Goal: Task Accomplishment & Management: Manage account settings

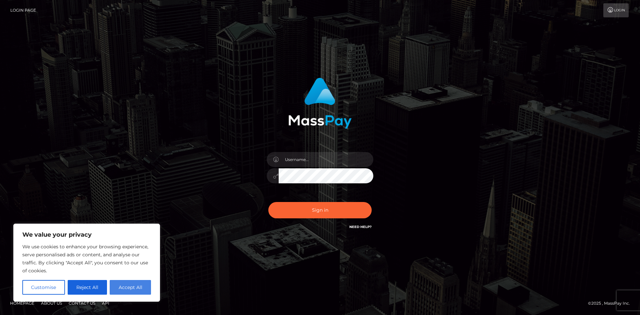
click at [135, 288] on button "Accept All" at bounding box center [130, 287] width 41 height 15
checkbox input "true"
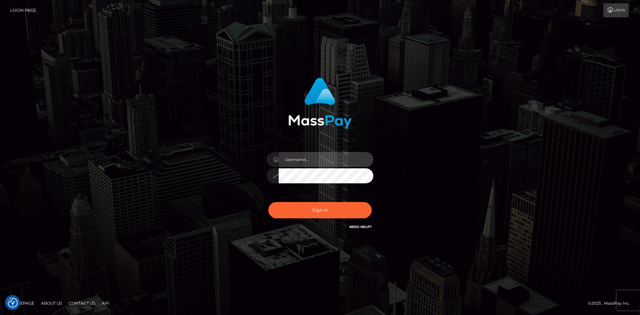
click at [292, 159] on input "text" at bounding box center [325, 159] width 95 height 15
type input "[EMAIL_ADDRESS][DOMAIN_NAME]"
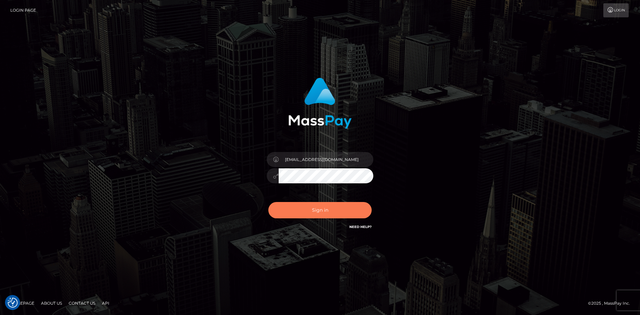
click at [319, 210] on button "Sign in" at bounding box center [319, 210] width 103 height 16
click at [23, 10] on link "Login Page" at bounding box center [23, 10] width 26 height 14
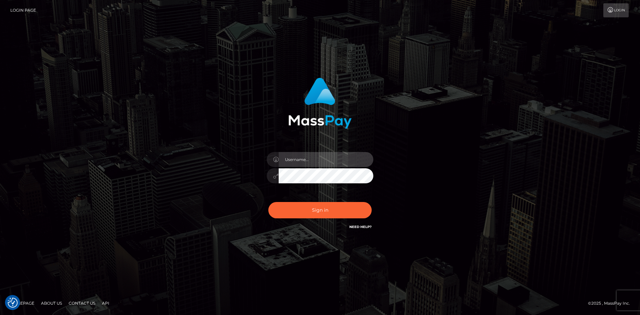
click at [320, 160] on input "text" at bounding box center [325, 159] width 95 height 15
type input "[EMAIL_ADDRESS][DOMAIN_NAME]"
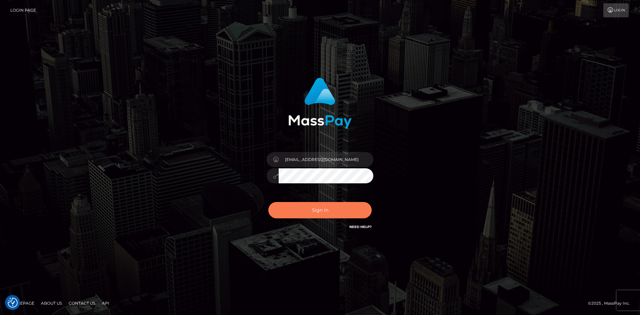
click at [312, 209] on button "Sign in" at bounding box center [319, 210] width 103 height 16
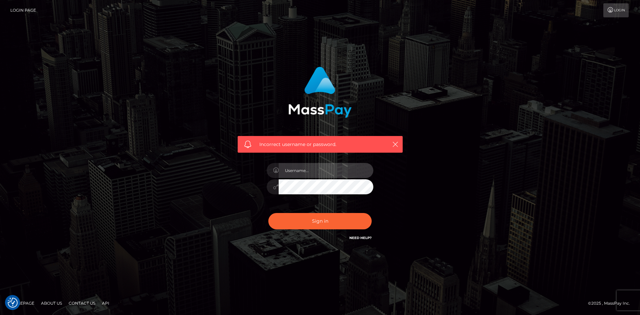
click at [305, 170] on input "text" at bounding box center [325, 170] width 95 height 15
type input "Nardeep Kaur"
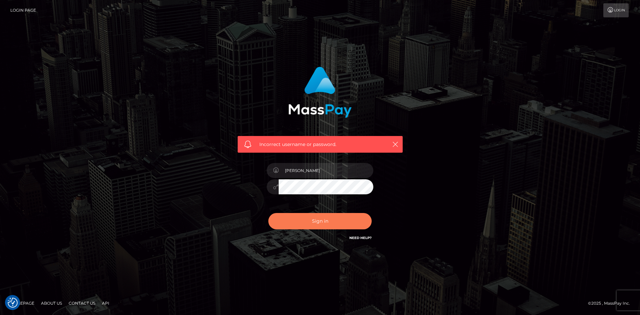
click at [317, 220] on button "Sign in" at bounding box center [319, 221] width 103 height 16
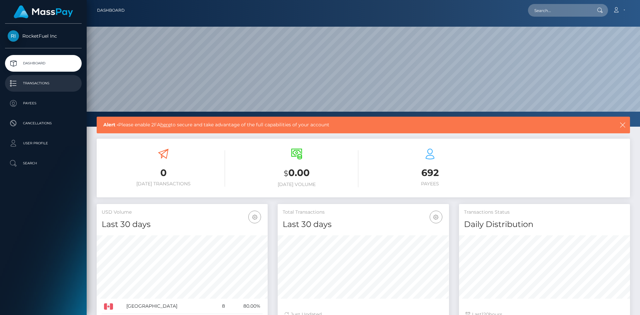
click at [34, 83] on p "Transactions" at bounding box center [43, 83] width 71 height 10
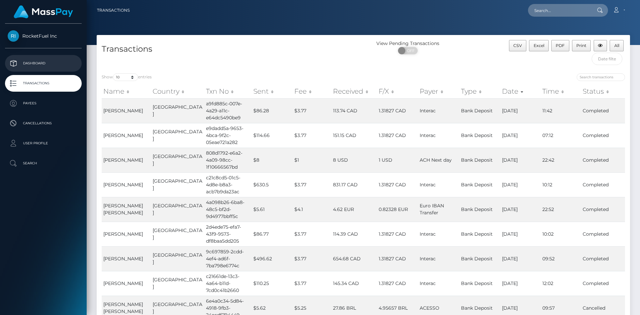
click at [33, 60] on p "Dashboard" at bounding box center [43, 63] width 71 height 10
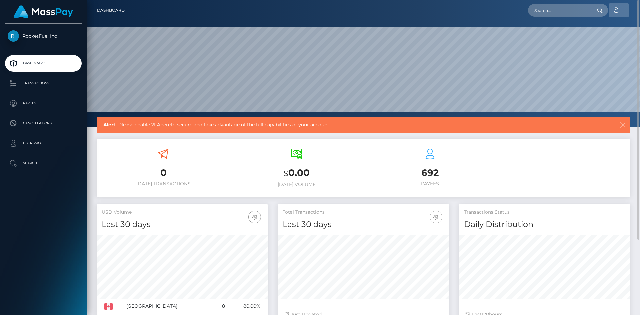
click at [620, 10] on link "Account" at bounding box center [619, 10] width 20 height 14
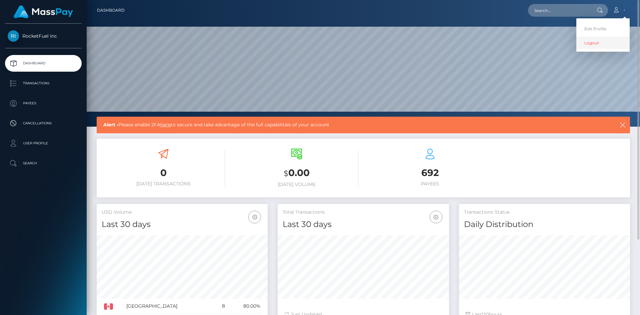
click at [592, 41] on link "Logout" at bounding box center [602, 43] width 53 height 12
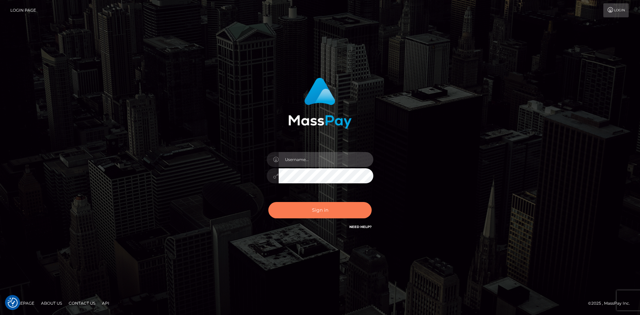
type input "Nardeep Kaur"
drag, startPoint x: 318, startPoint y: 210, endPoint x: 405, endPoint y: 209, distance: 86.9
click at [318, 210] on button "Sign in" at bounding box center [319, 210] width 103 height 16
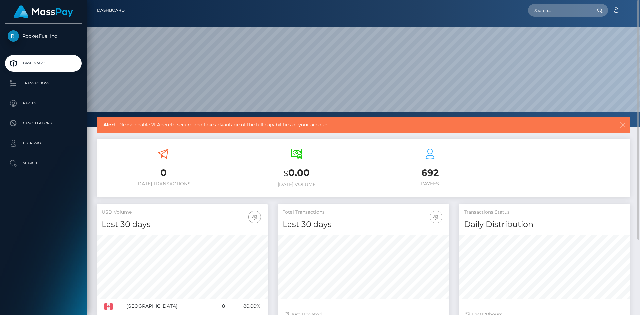
click at [169, 125] on link "here" at bounding box center [165, 125] width 10 height 6
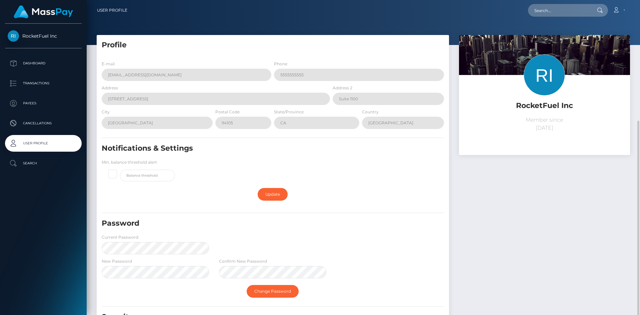
scroll to position [66, 0]
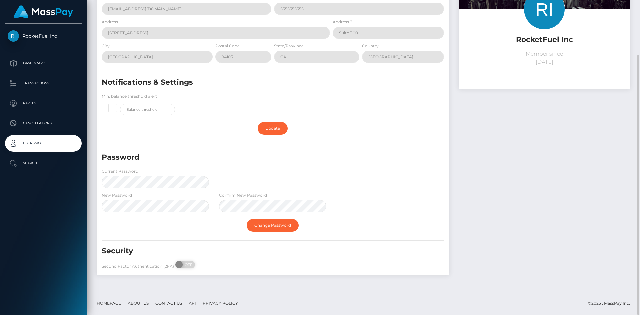
click at [364, 191] on div "Password Current Password" at bounding box center [273, 171] width 352 height 39
drag, startPoint x: 190, startPoint y: 264, endPoint x: 251, endPoint y: 255, distance: 61.5
click at [190, 264] on span "OFF" at bounding box center [187, 264] width 17 height 7
checkbox input "true"
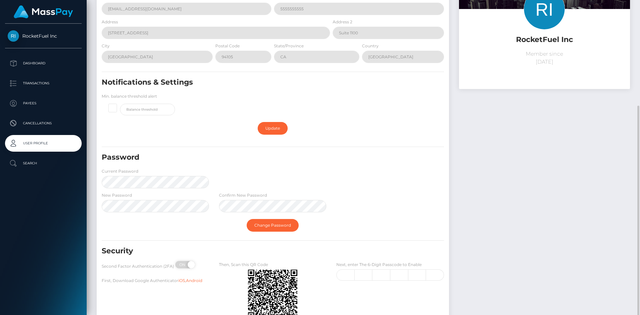
scroll to position [117, 0]
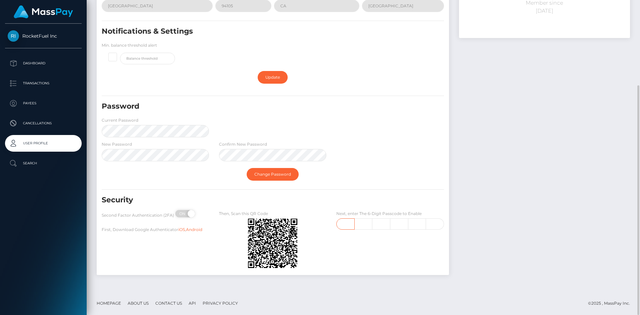
click at [343, 226] on input "text" at bounding box center [345, 223] width 18 height 11
type input "0"
type input "8"
type input "9"
type input "6"
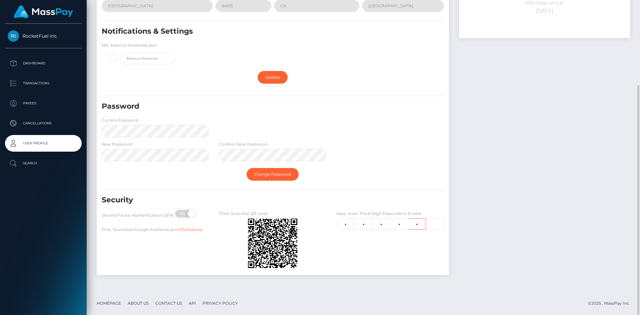
type input "4"
type input "0"
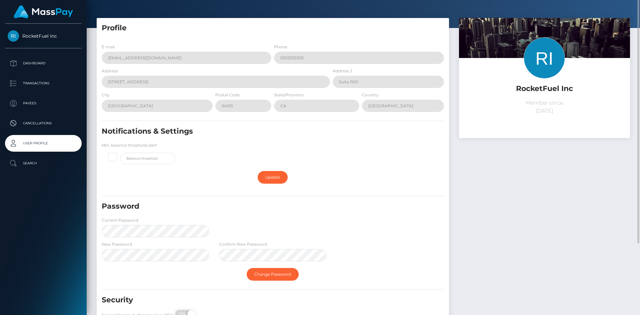
scroll to position [0, 0]
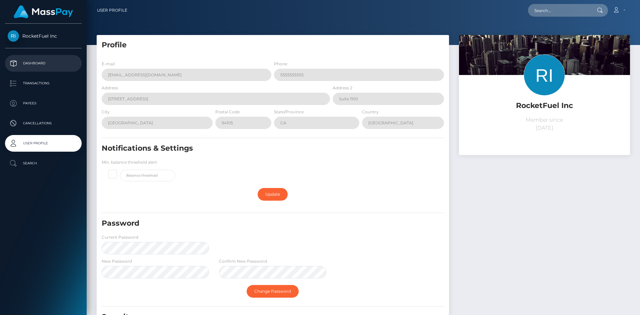
click at [41, 64] on p "Dashboard" at bounding box center [43, 63] width 71 height 10
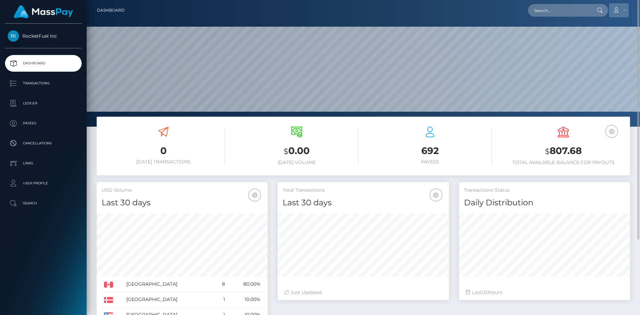
click at [615, 13] on link "Account" at bounding box center [619, 10] width 20 height 14
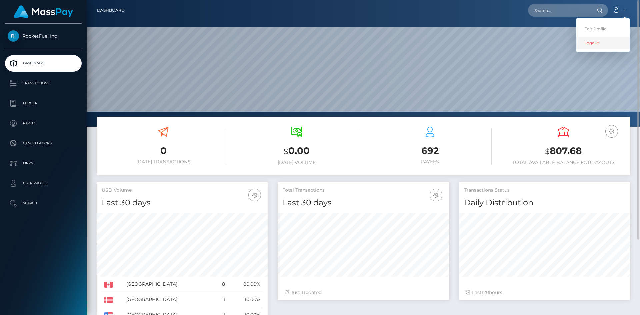
click at [591, 43] on link "Logout" at bounding box center [602, 43] width 53 height 12
